Goal: Task Accomplishment & Management: Use online tool/utility

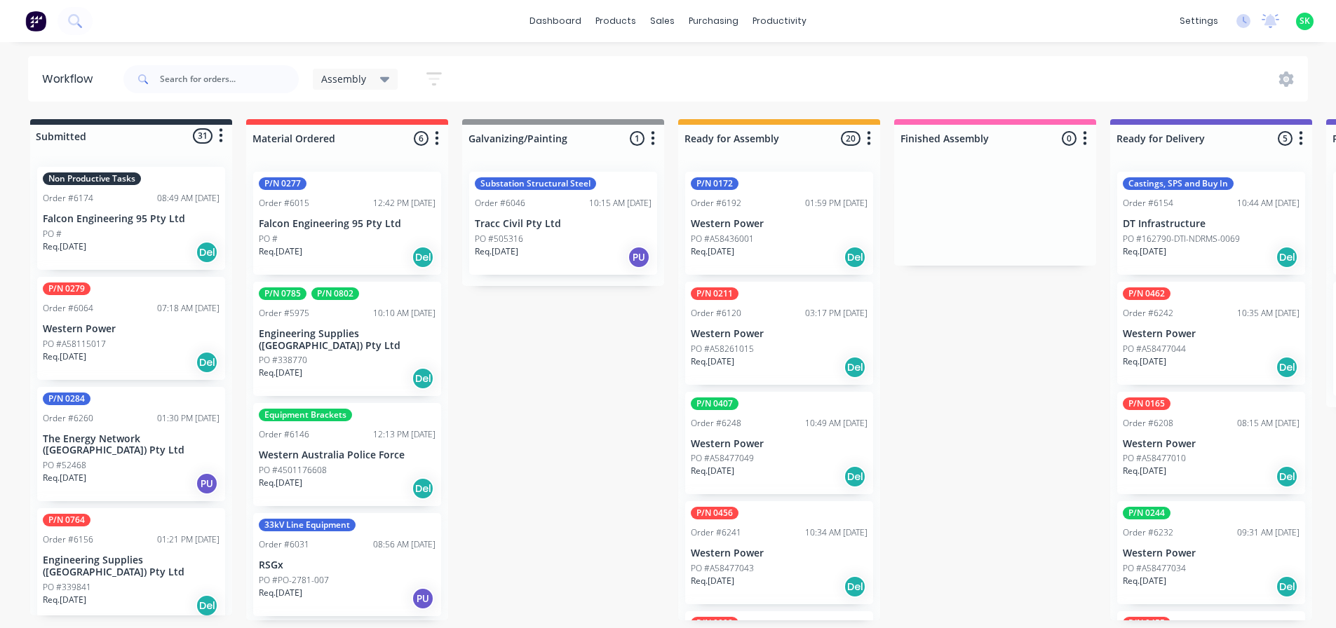
click at [127, 217] on p "Falcon Engineering 95 Pty Ltd" at bounding box center [131, 219] width 177 height 12
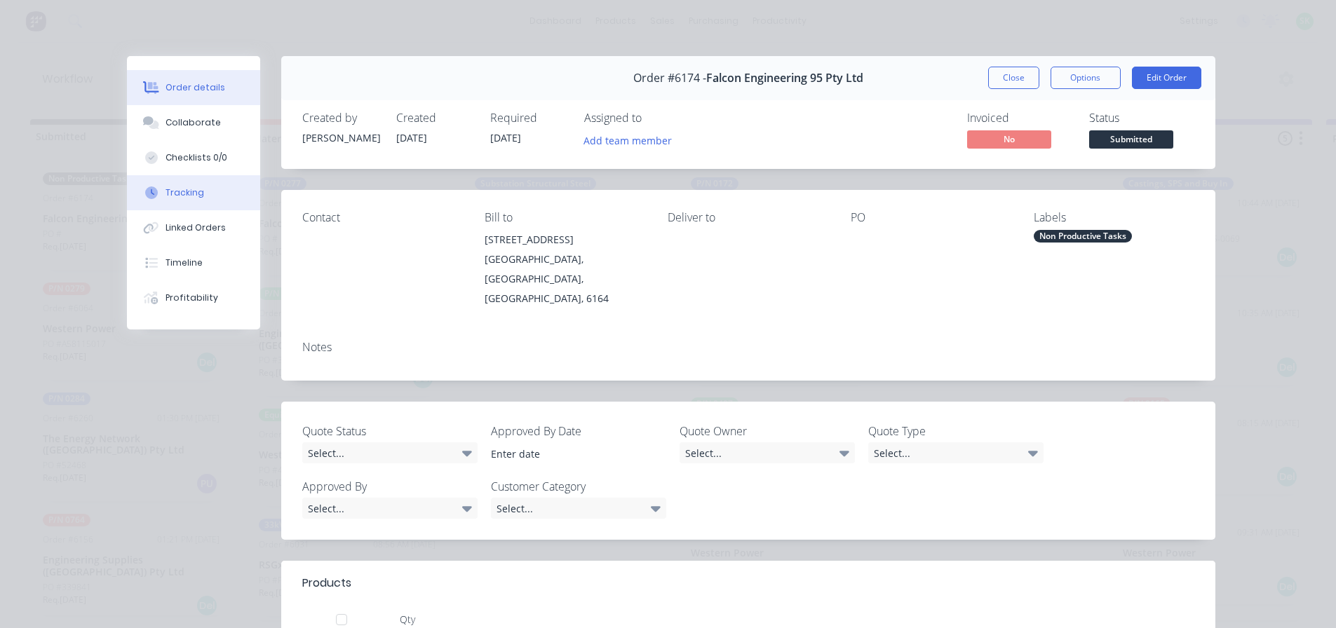
click at [174, 193] on div "Tracking" at bounding box center [185, 193] width 39 height 13
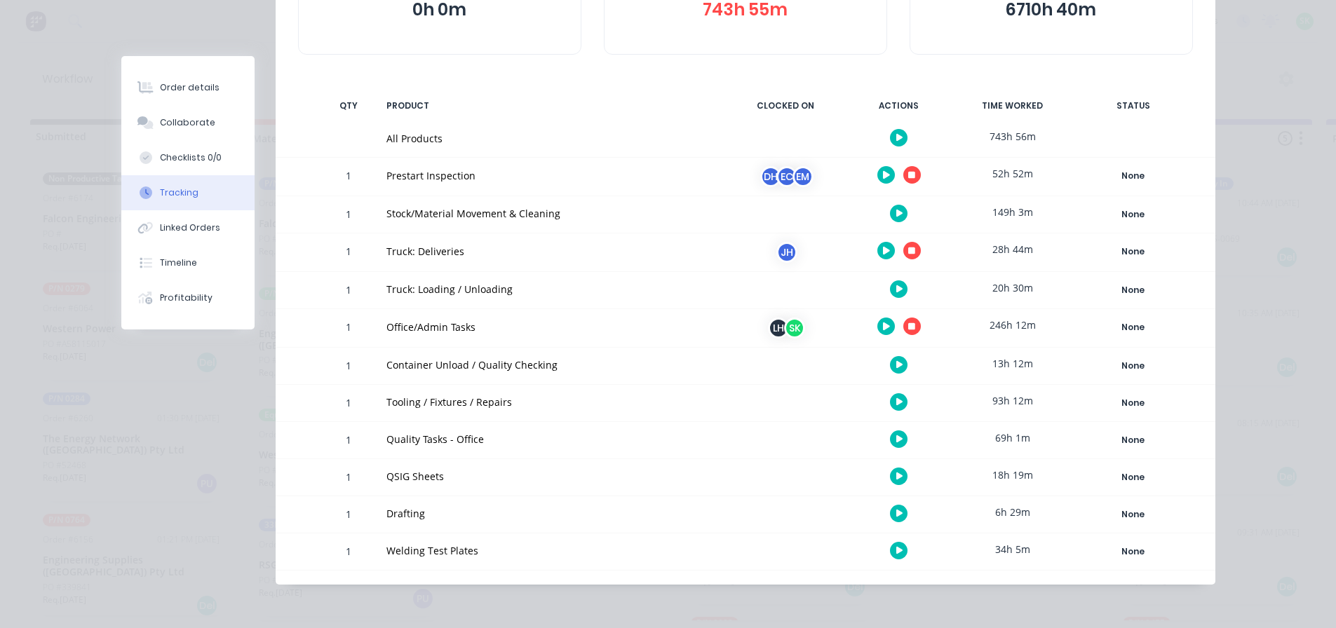
scroll to position [212, 0]
click at [908, 177] on icon "button" at bounding box center [911, 174] width 7 height 9
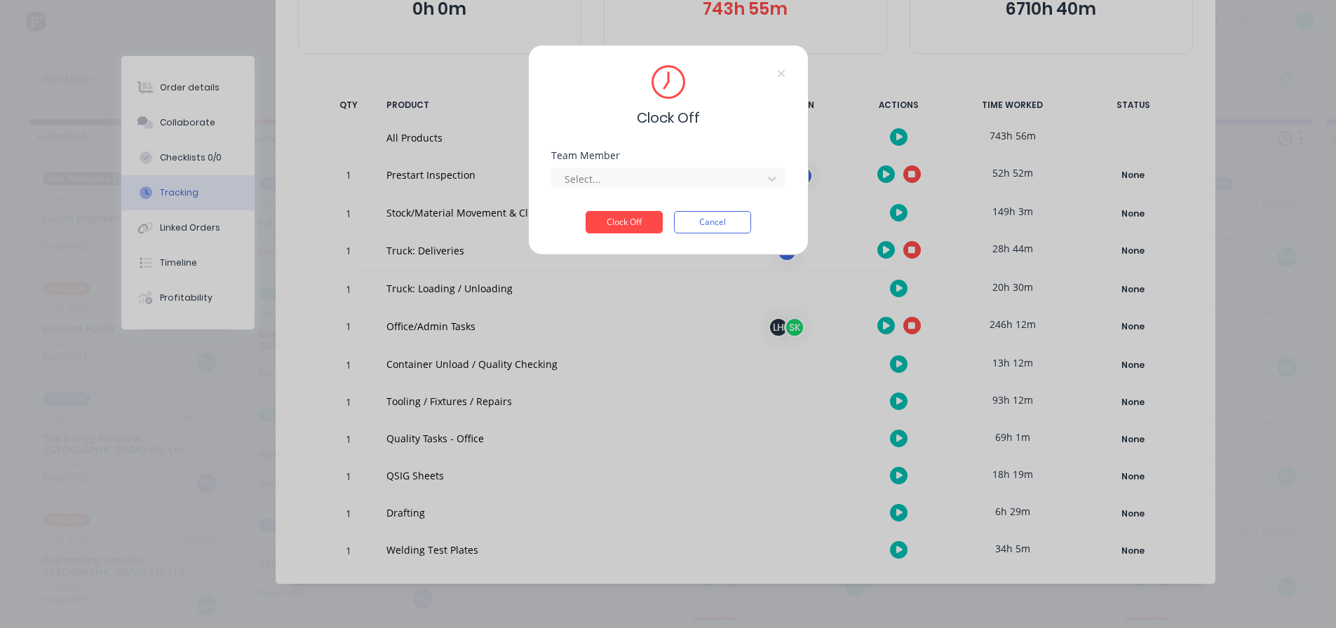
scroll to position [201, 0]
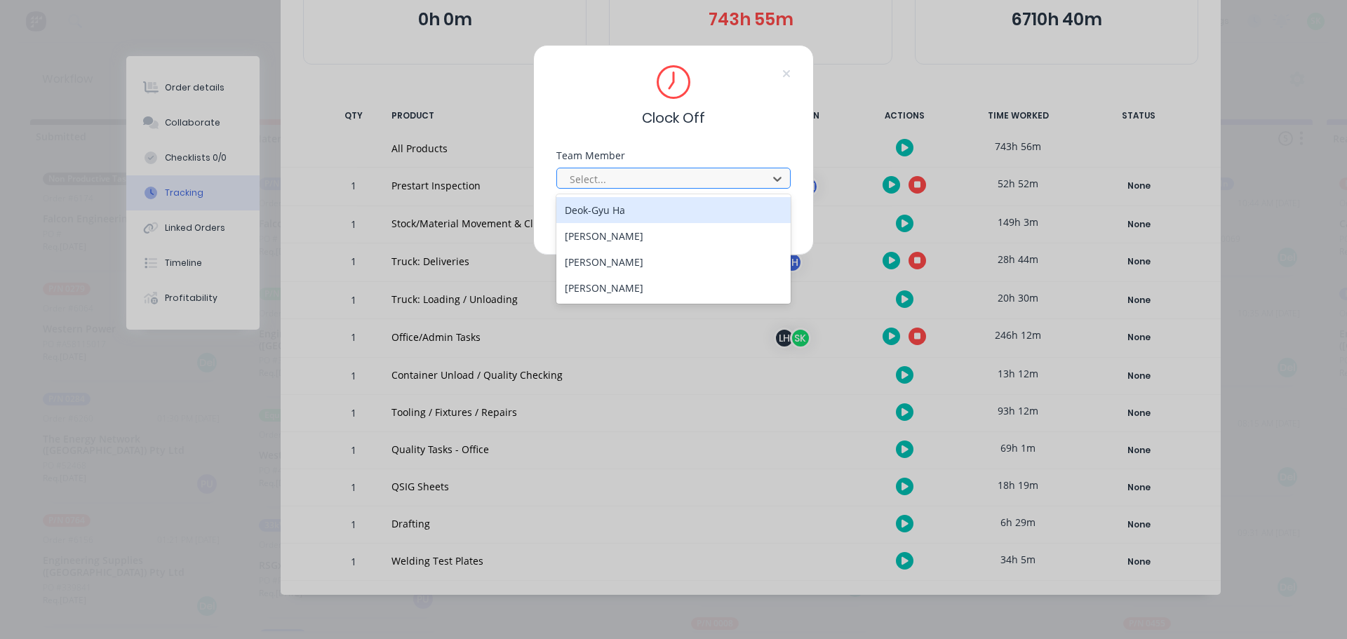
drag, startPoint x: 715, startPoint y: 187, endPoint x: 709, endPoint y: 178, distance: 11.1
click at [715, 188] on div "Select..." at bounding box center [664, 178] width 201 height 21
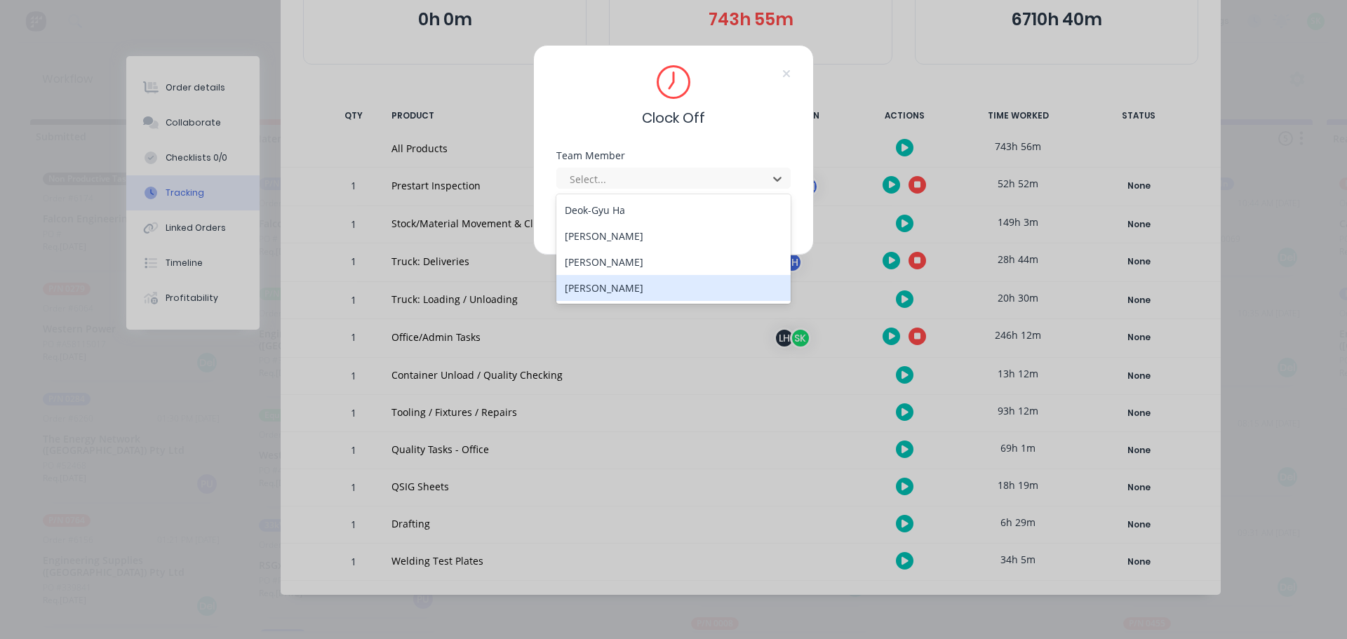
click at [614, 290] on div "[PERSON_NAME]" at bounding box center [673, 288] width 234 height 26
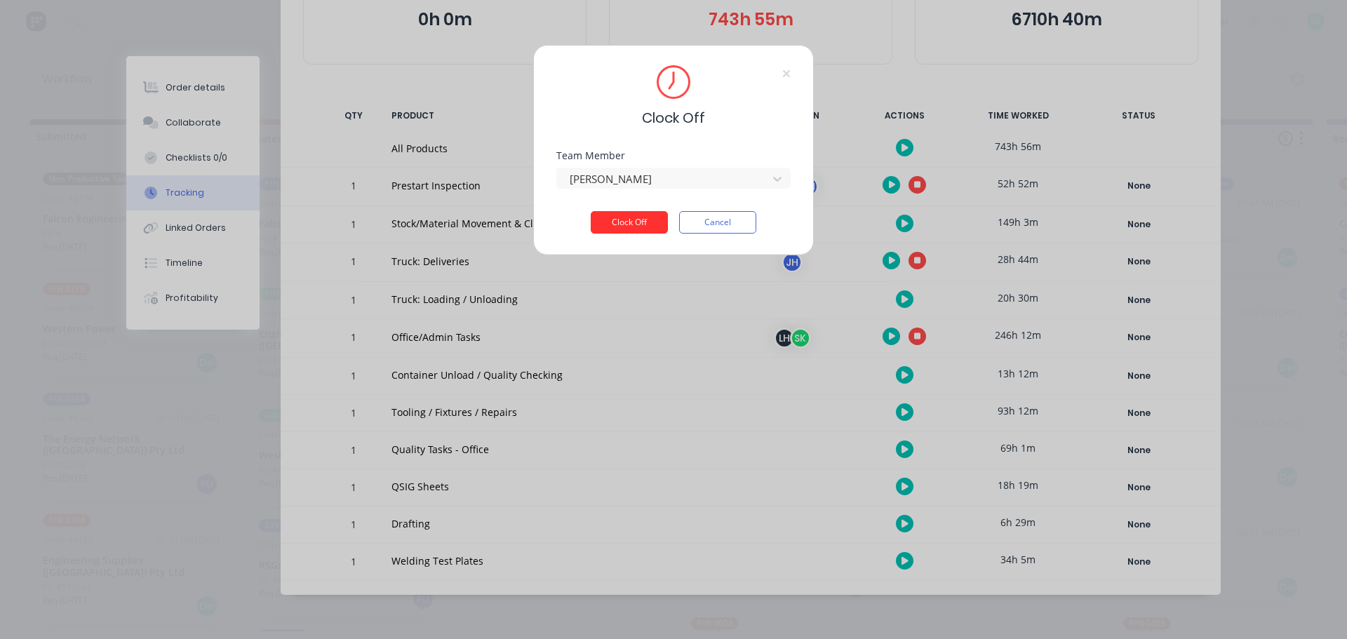
click at [634, 222] on button "Clock Off" at bounding box center [629, 222] width 77 height 22
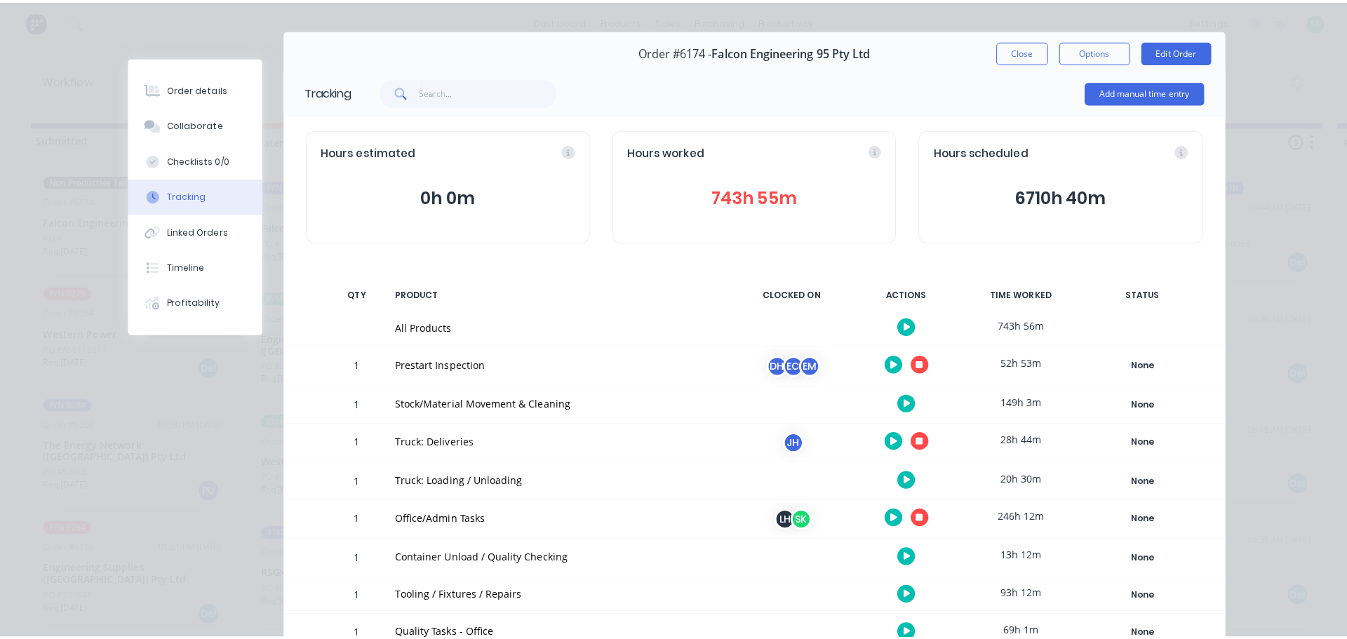
scroll to position [0, 0]
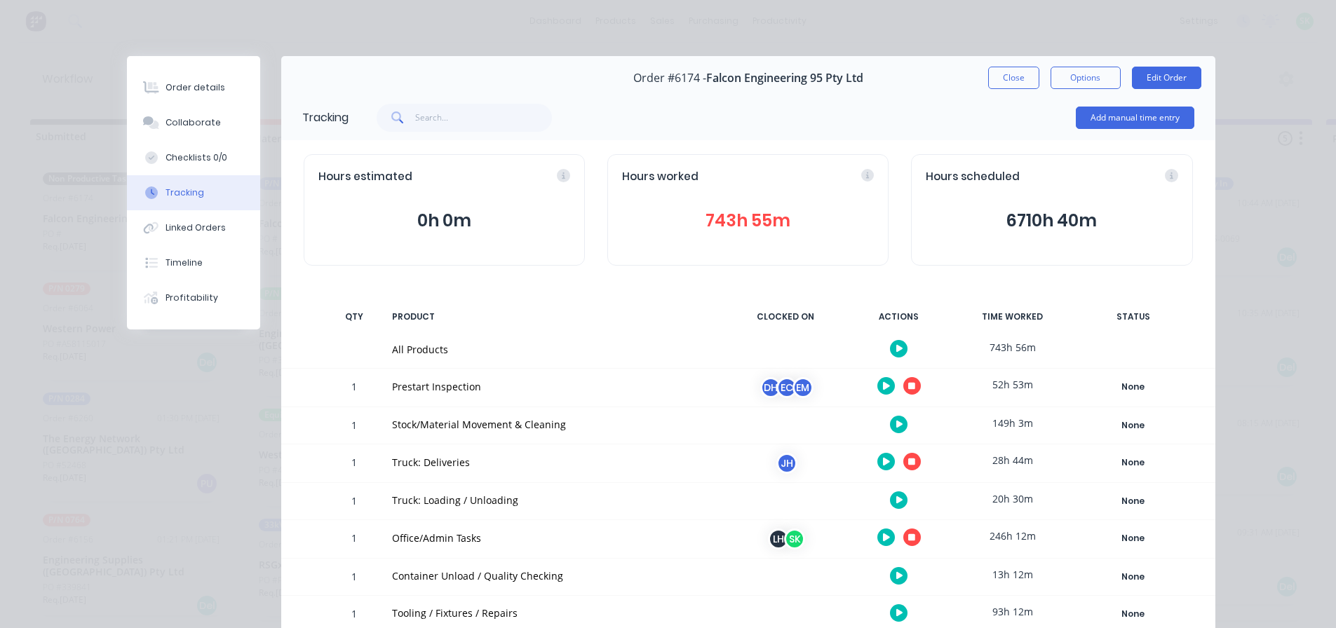
click at [996, 72] on button "Close" at bounding box center [1013, 78] width 51 height 22
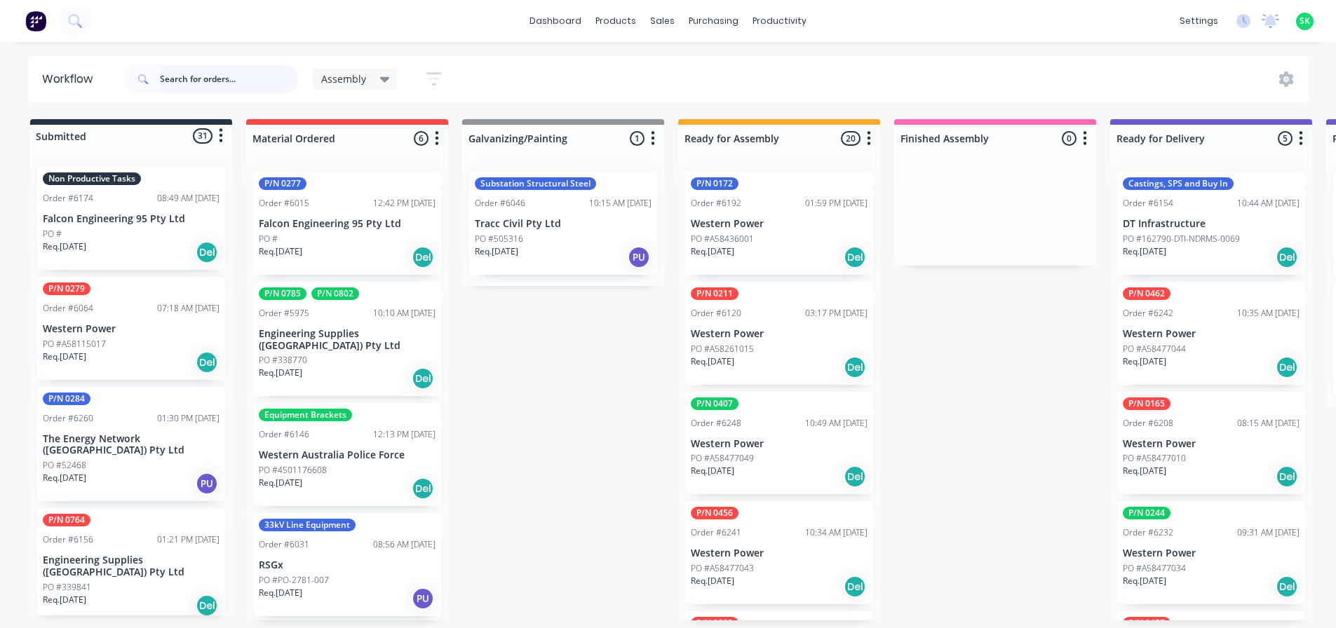
click at [172, 75] on input "text" at bounding box center [229, 79] width 139 height 28
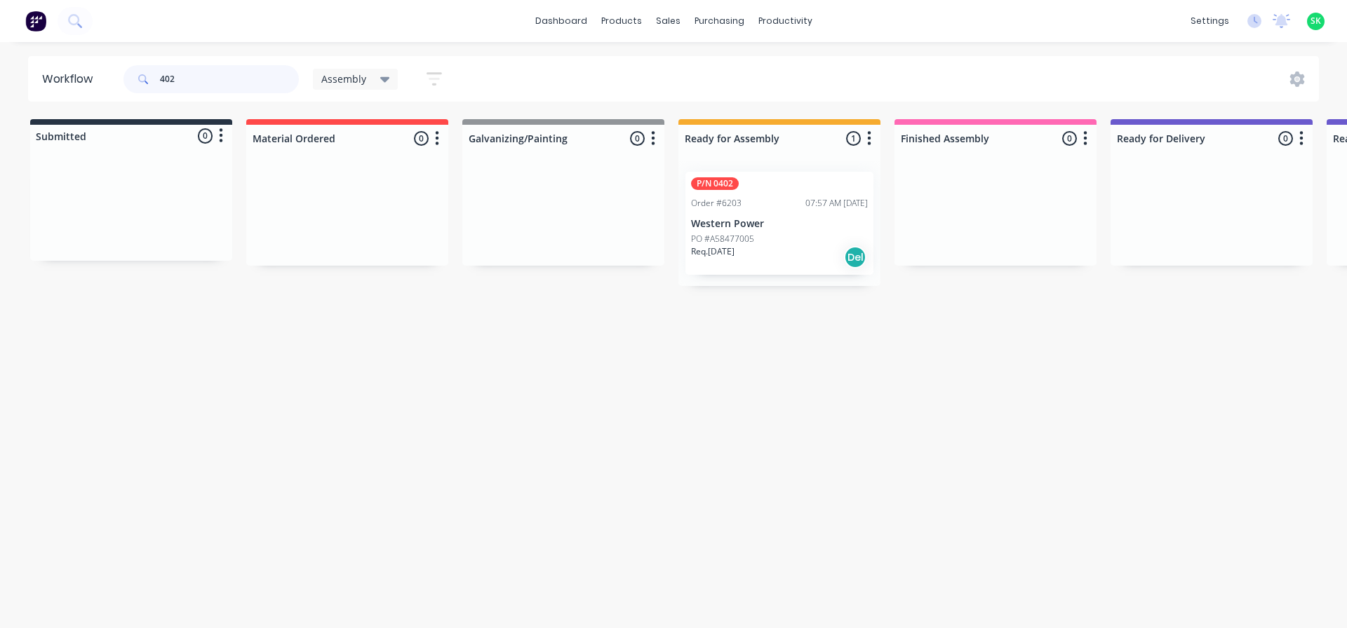
type input "402"
click at [765, 227] on p "Western Power" at bounding box center [779, 224] width 177 height 12
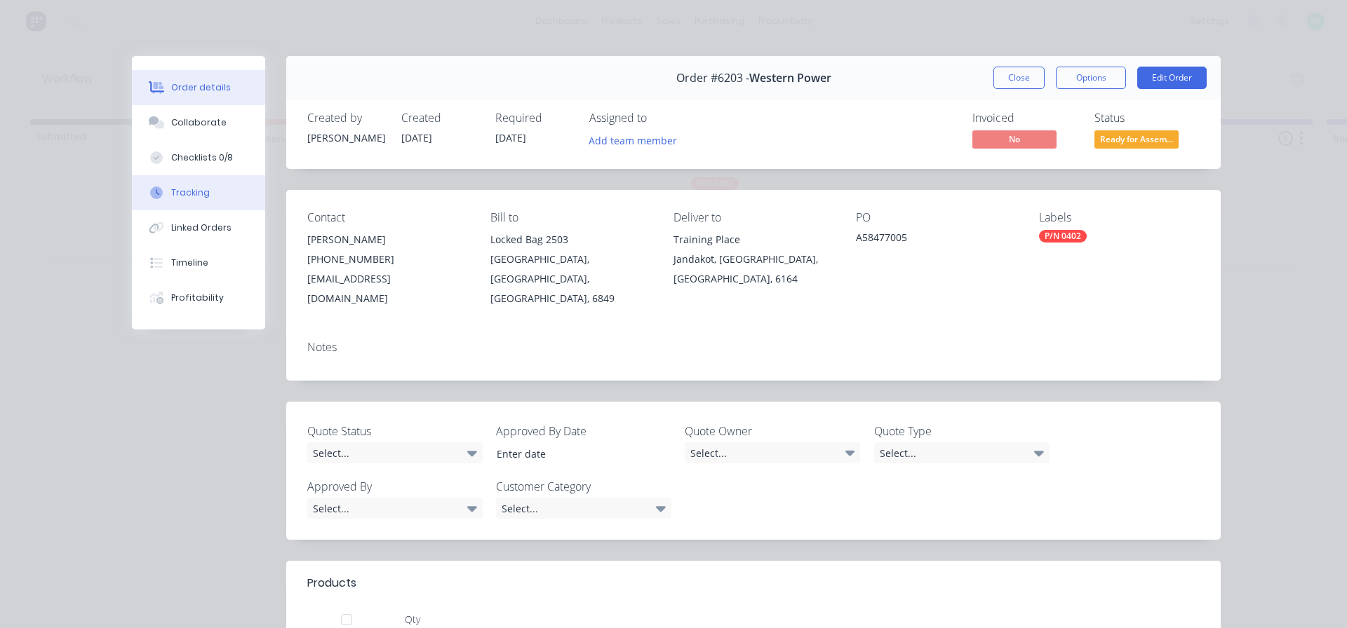
click at [176, 196] on div "Tracking" at bounding box center [190, 193] width 39 height 13
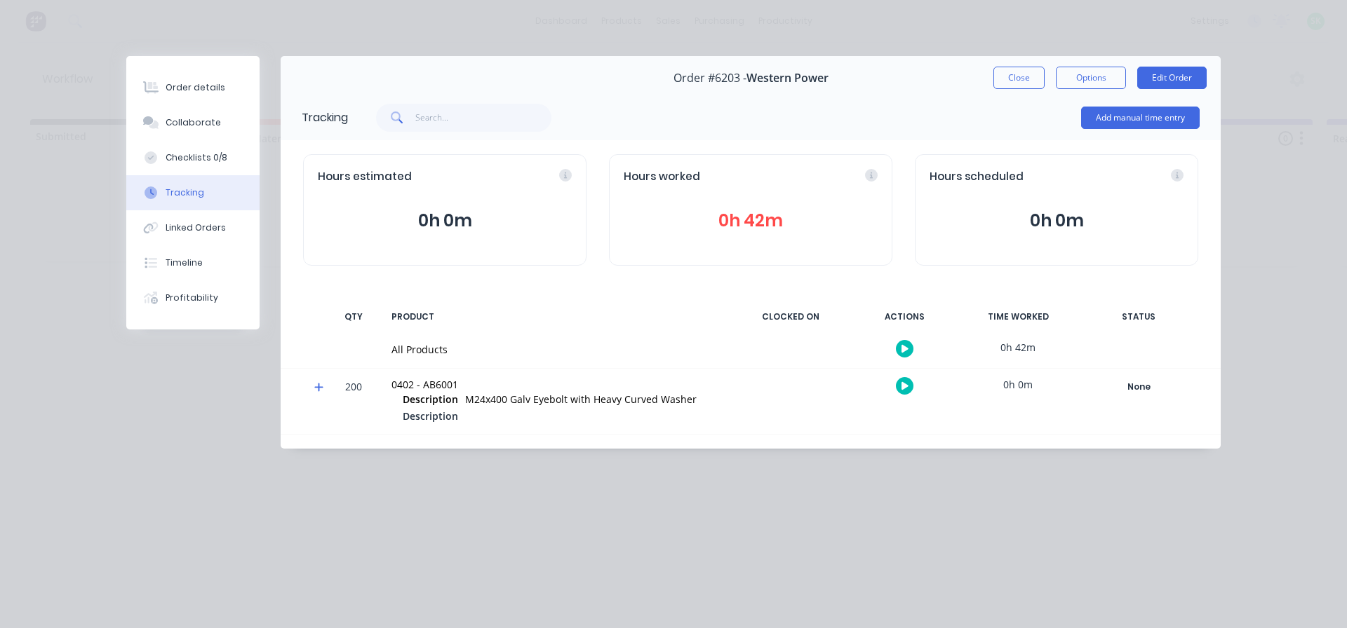
click at [902, 345] on icon "button" at bounding box center [904, 349] width 7 height 8
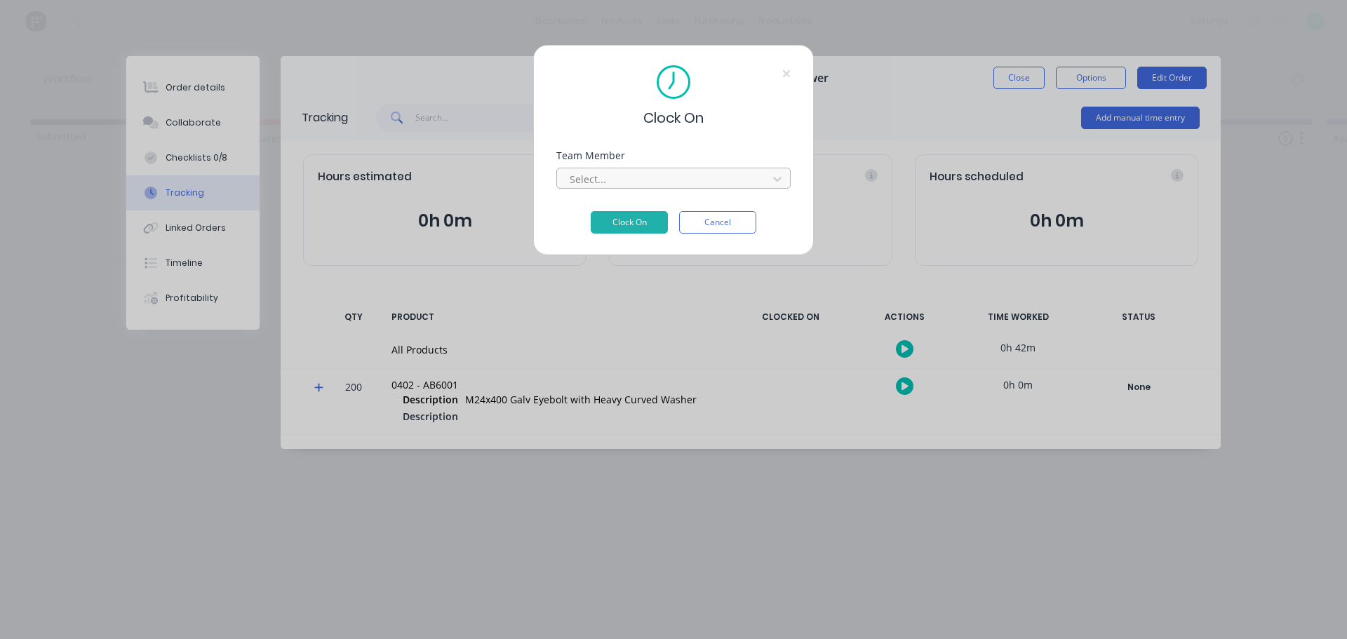
click at [692, 179] on div at bounding box center [664, 179] width 192 height 18
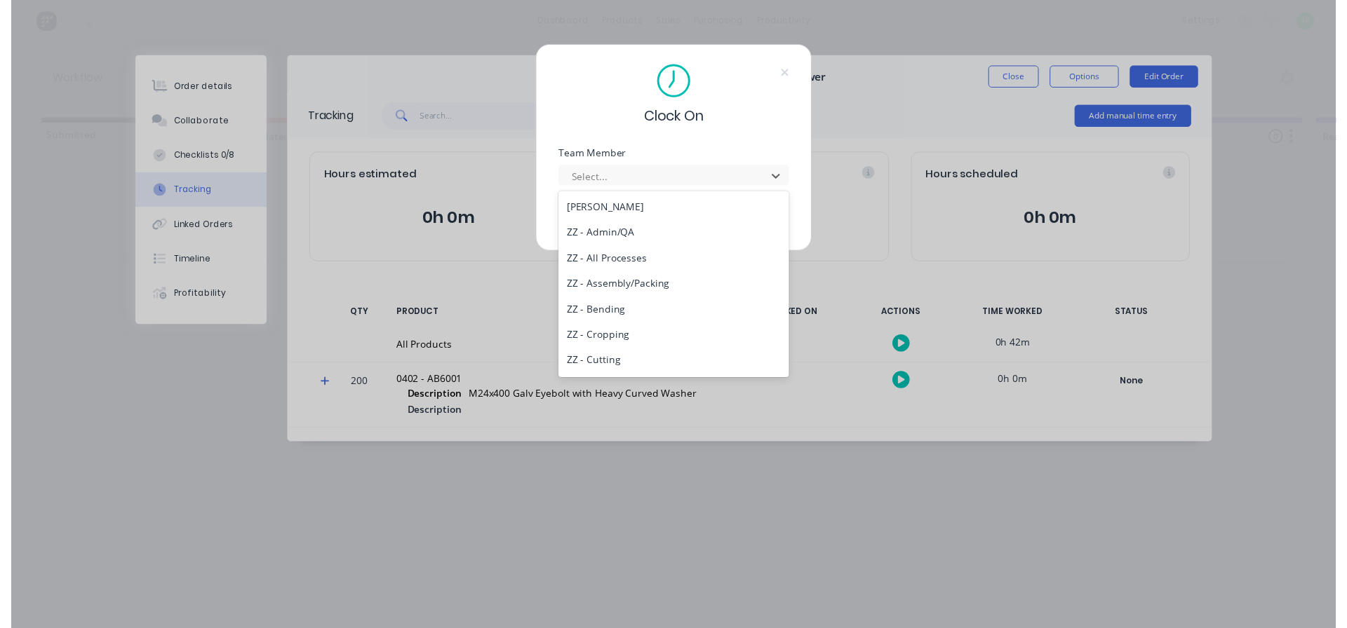
scroll to position [701, 0]
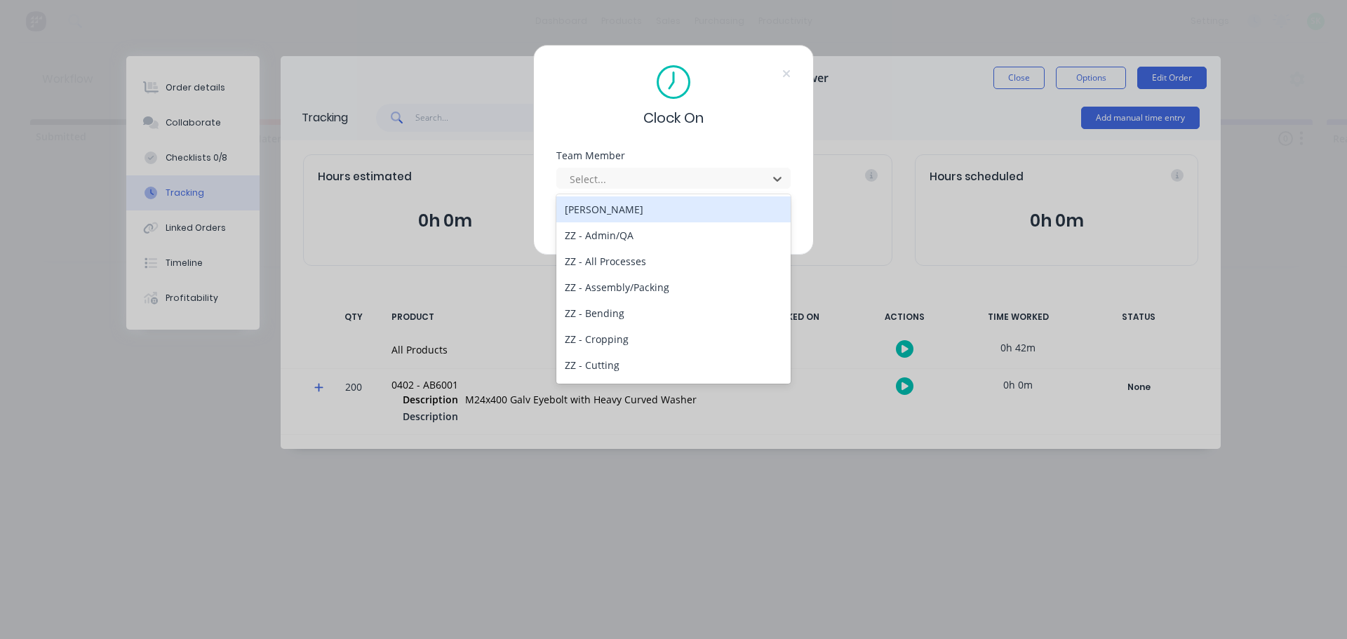
click at [640, 209] on div "[PERSON_NAME]" at bounding box center [673, 209] width 234 height 26
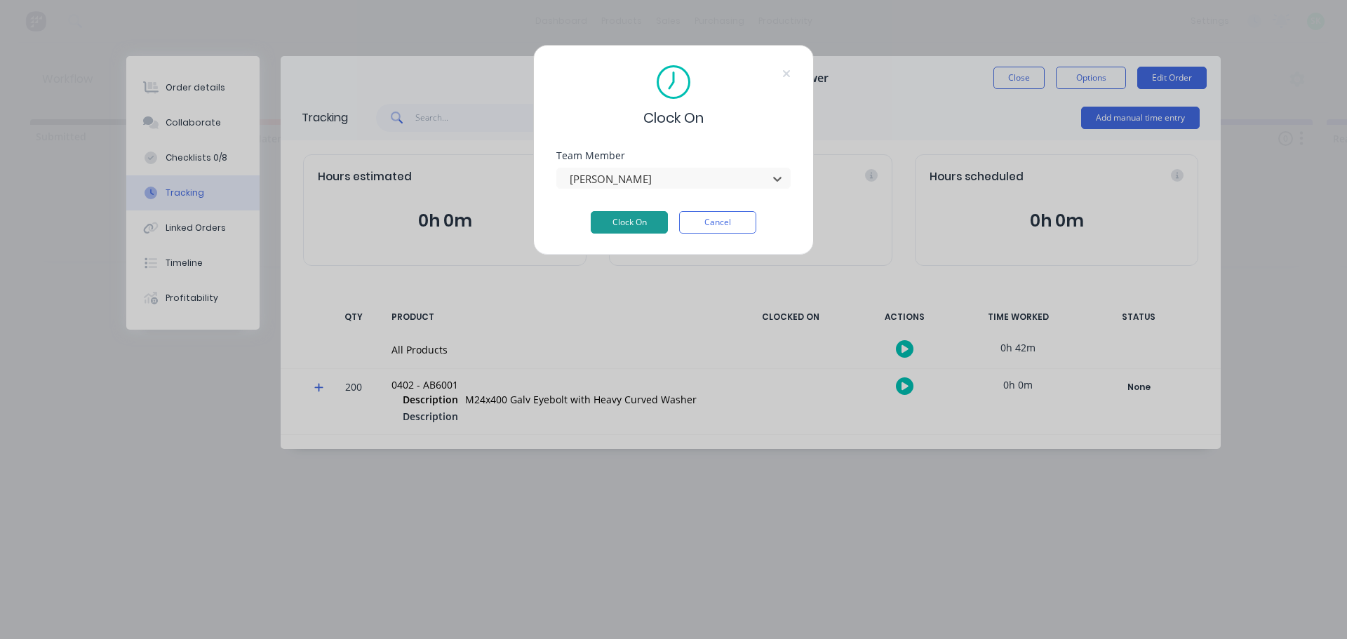
click at [643, 224] on button "Clock On" at bounding box center [629, 222] width 77 height 22
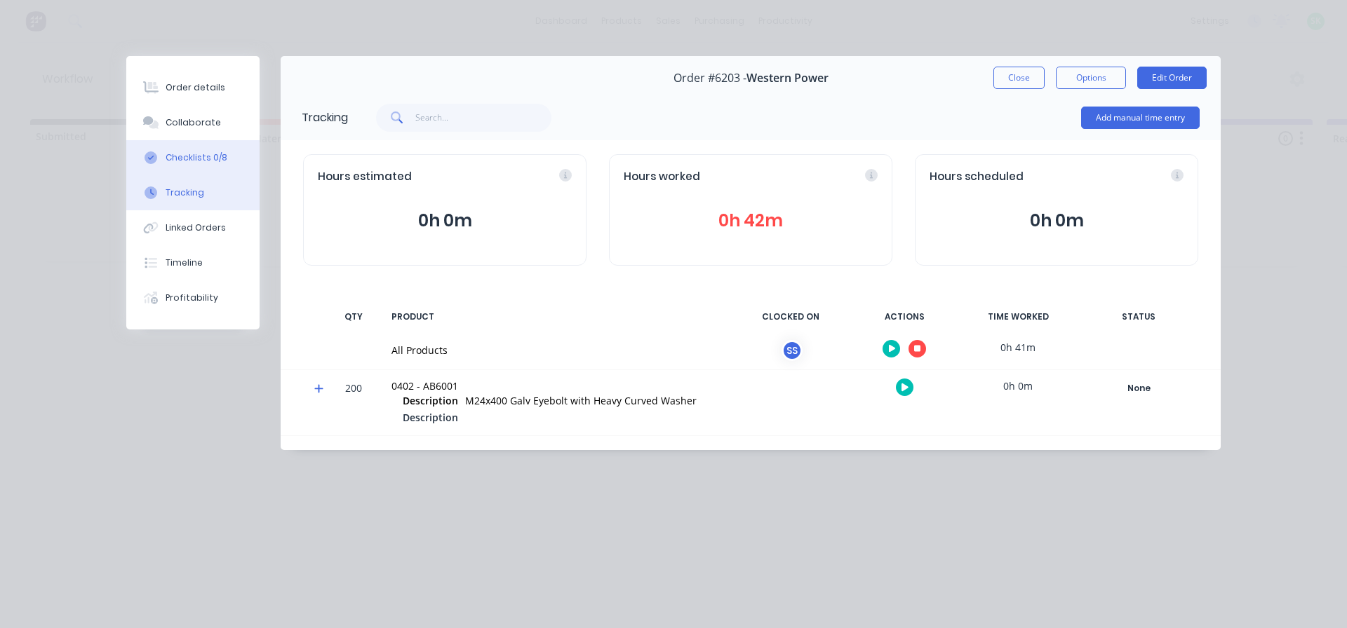
click at [187, 160] on div "Checklists 0/8" at bounding box center [197, 158] width 62 height 13
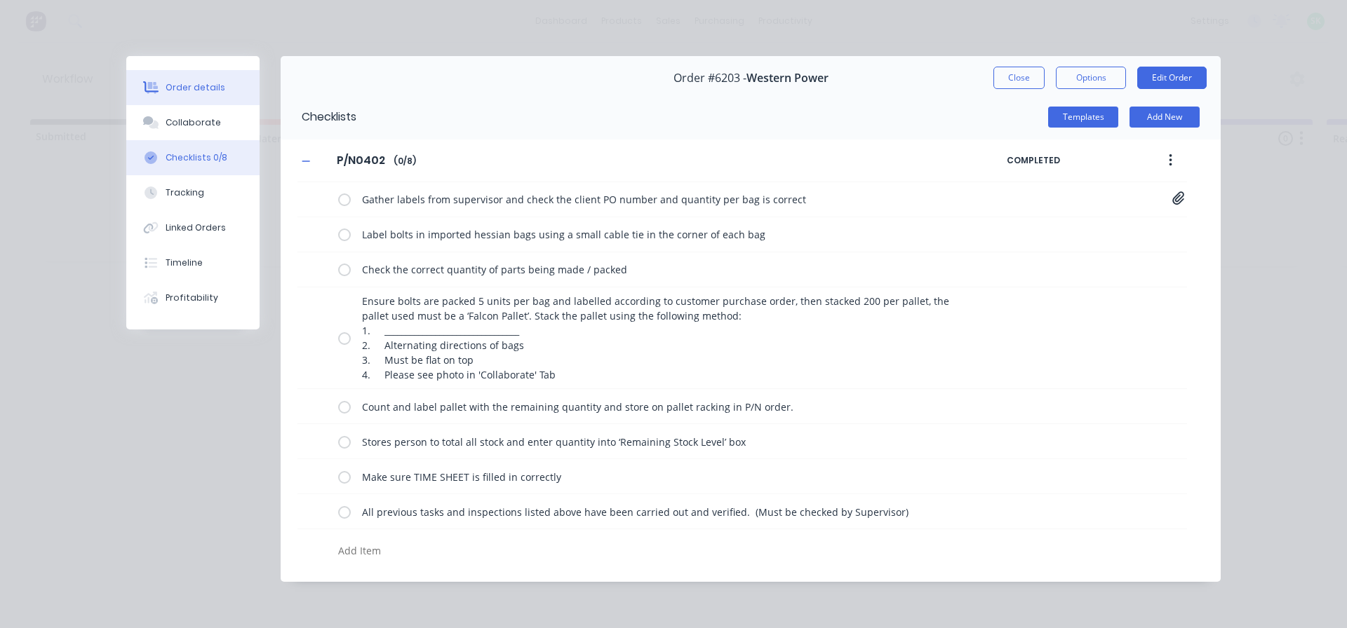
click at [175, 87] on div "Order details" at bounding box center [196, 87] width 60 height 13
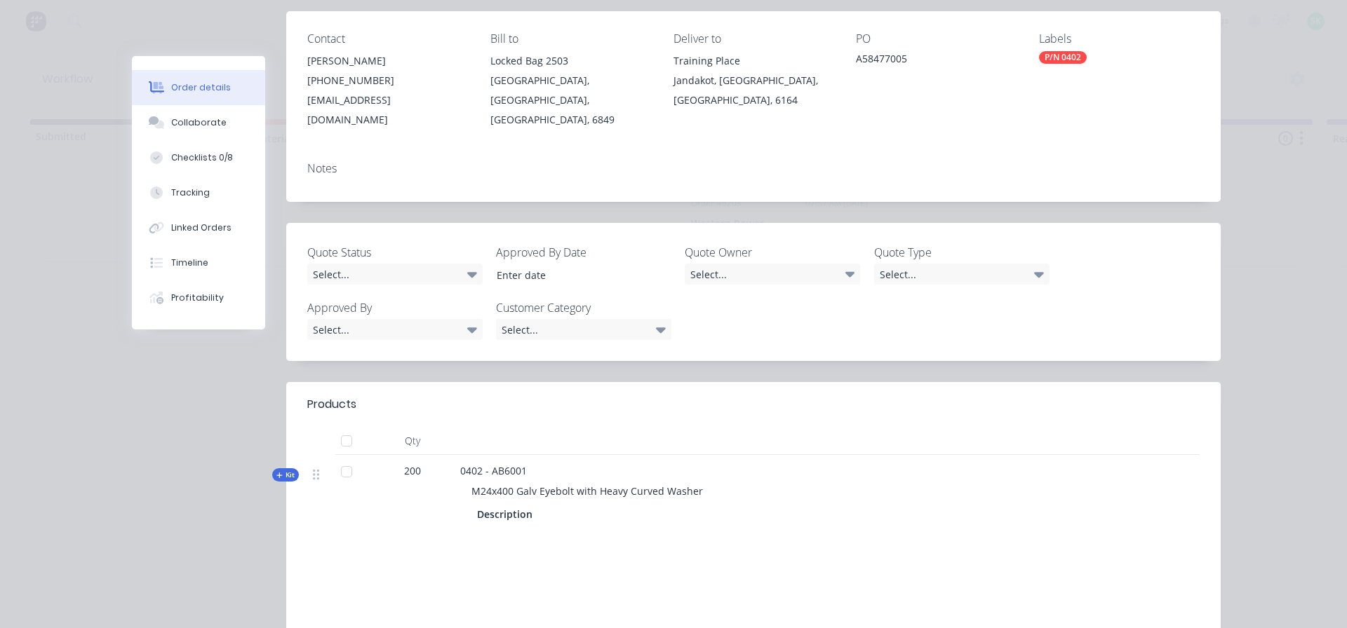
scroll to position [210, 0]
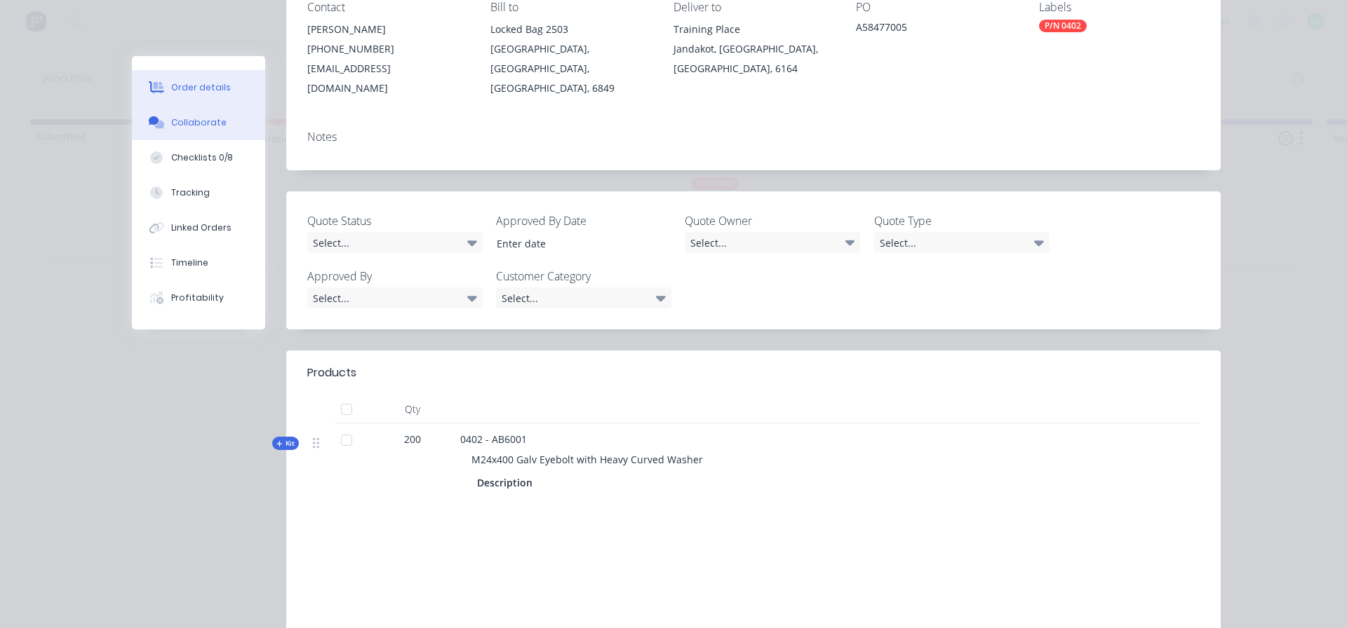
click at [201, 139] on button "Collaborate" at bounding box center [198, 122] width 133 height 35
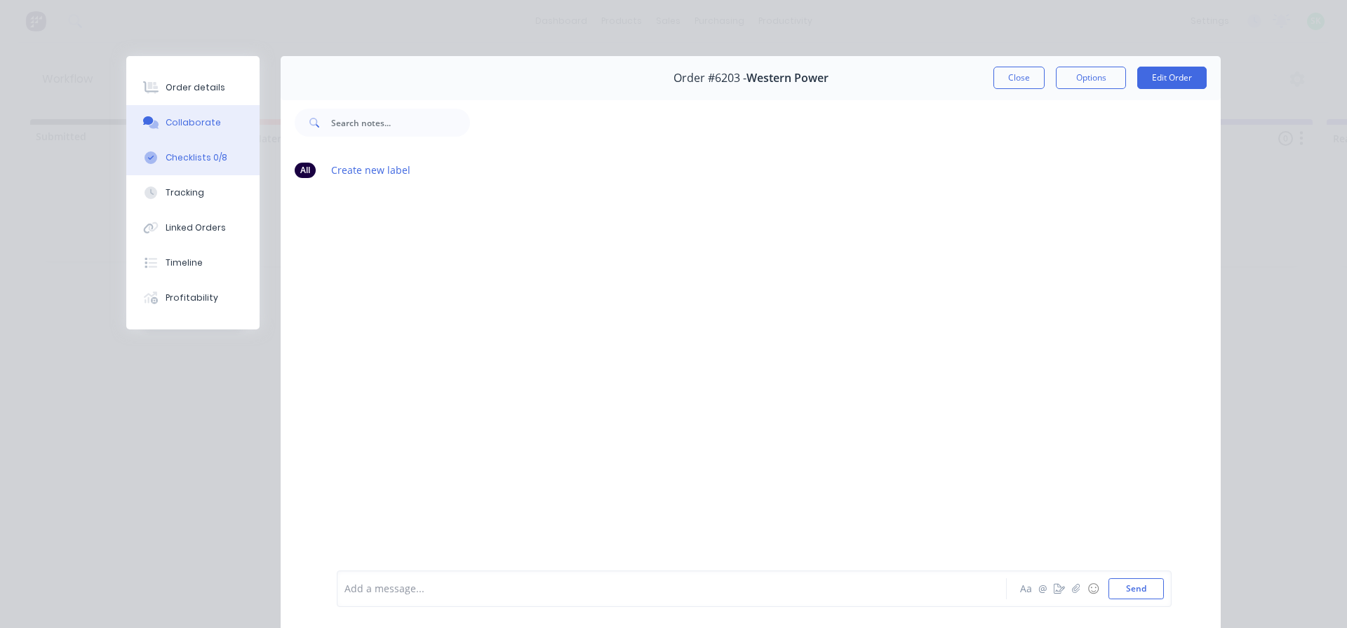
click at [203, 149] on button "Checklists 0/8" at bounding box center [192, 157] width 133 height 35
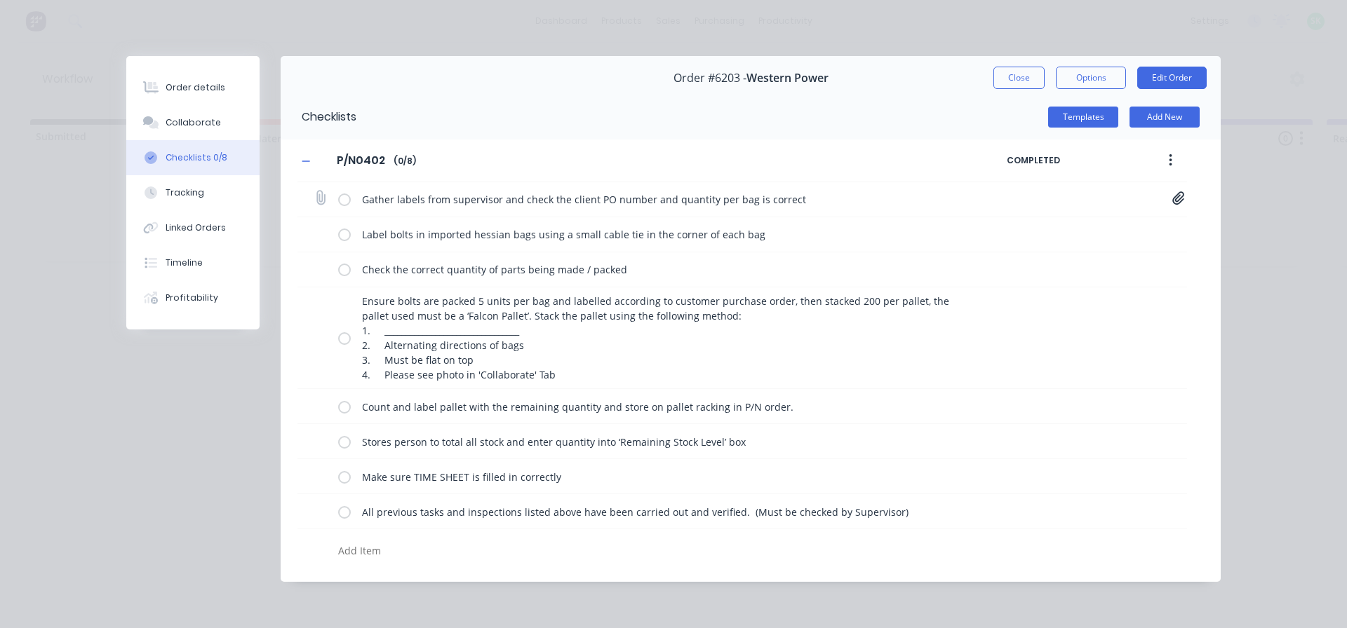
click at [346, 195] on label at bounding box center [344, 199] width 13 height 15
click at [0, 0] on input "checkbox" at bounding box center [0, 0] width 0 height 0
type textarea "x"
